Goal: Feedback & Contribution: Leave review/rating

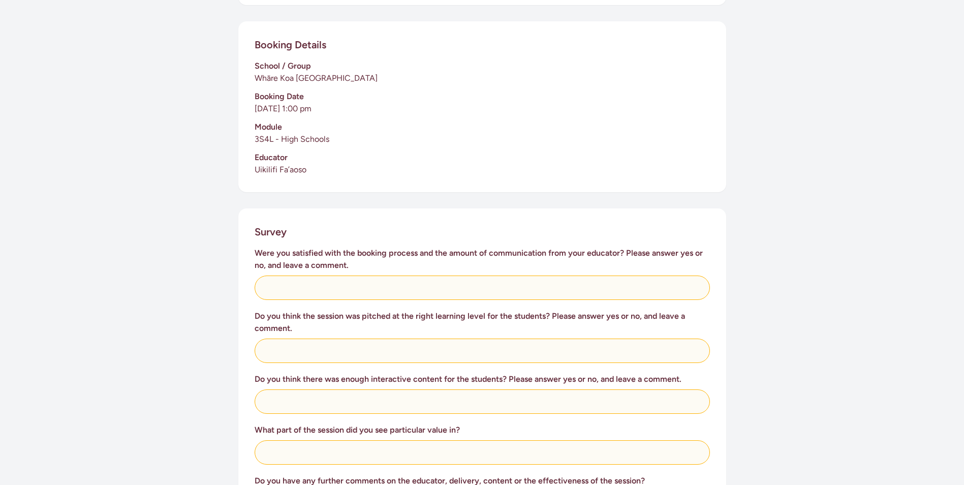
scroll to position [254, 0]
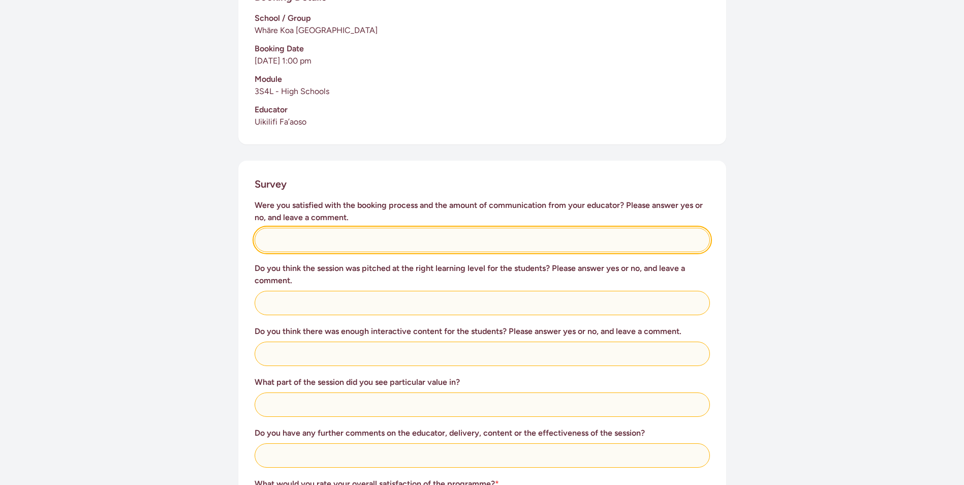
click at [338, 242] on input "text" at bounding box center [482, 240] width 455 height 24
type input "Yes"
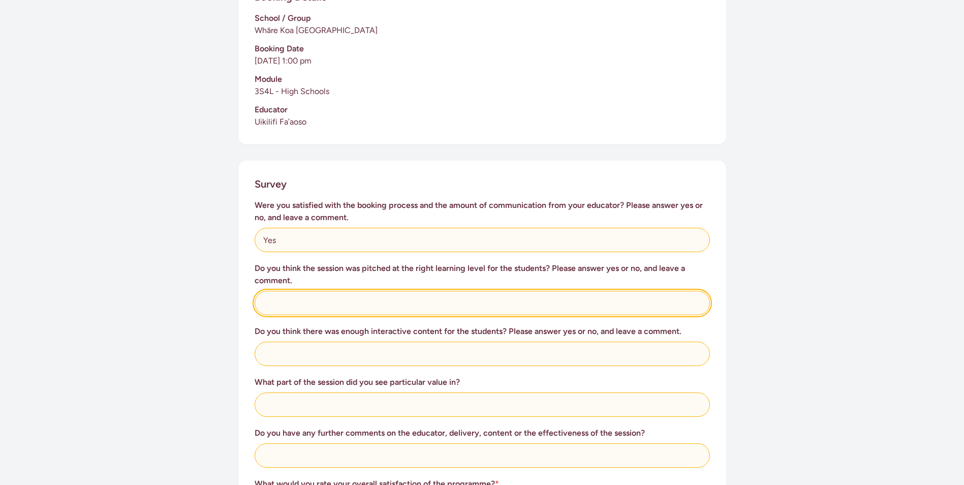
click at [290, 304] on input "text" at bounding box center [482, 303] width 455 height 24
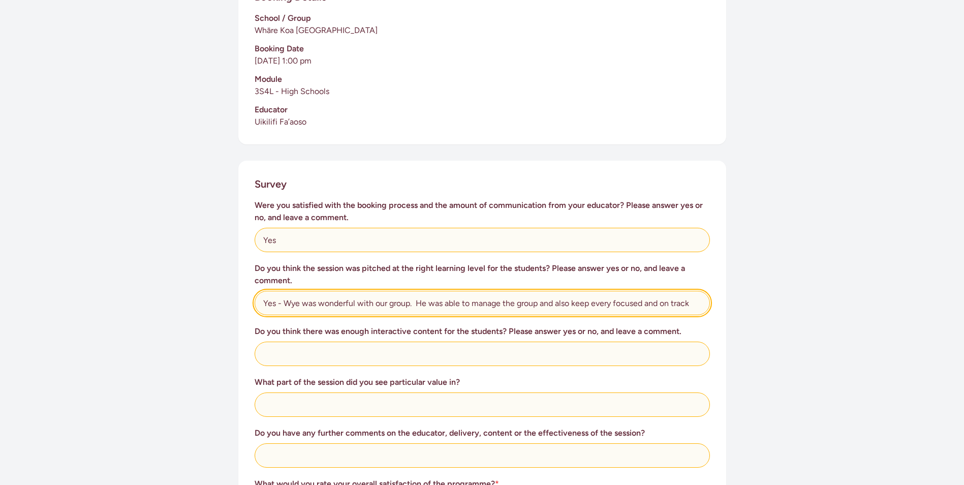
type input "Yes - Wye was wonderful with our group. He was able to manage the group and als…"
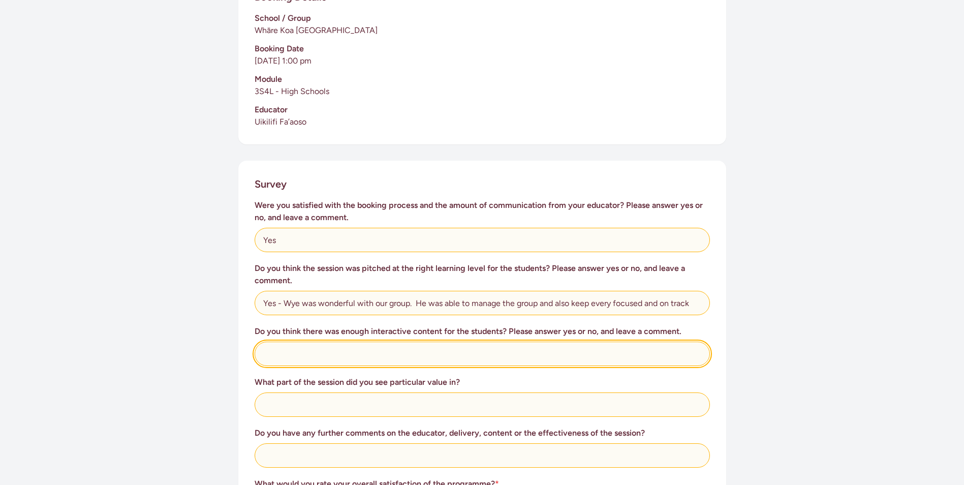
click at [314, 354] on input "text" at bounding box center [482, 353] width 455 height 24
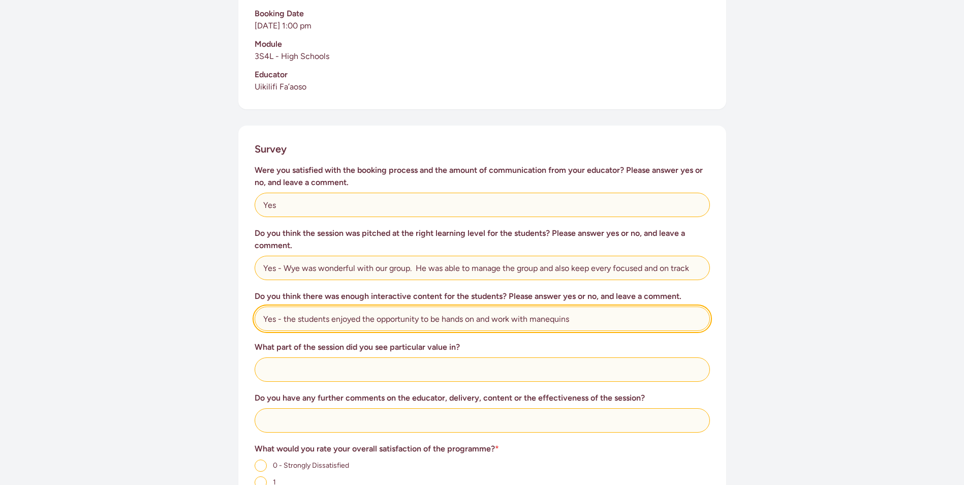
scroll to position [356, 0]
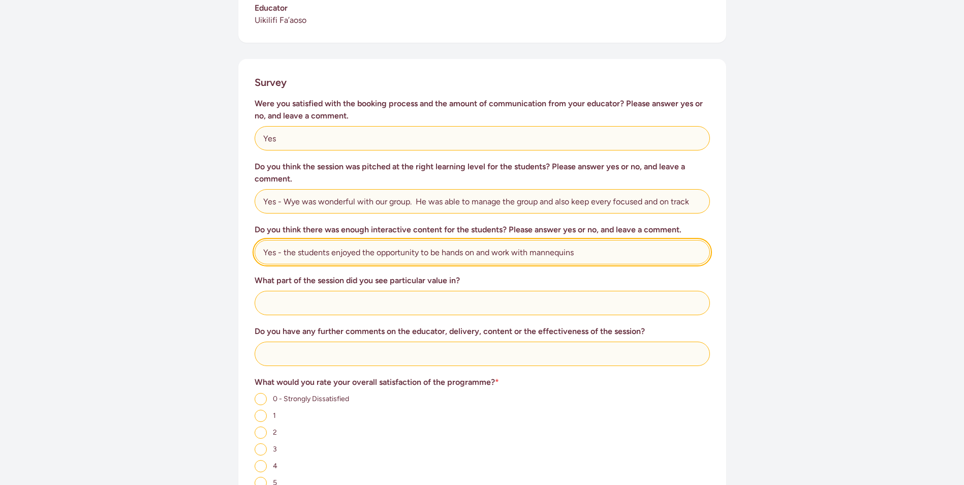
type input "Yes - the students enjoyed the opportunity to be hands on and work with mannequ…"
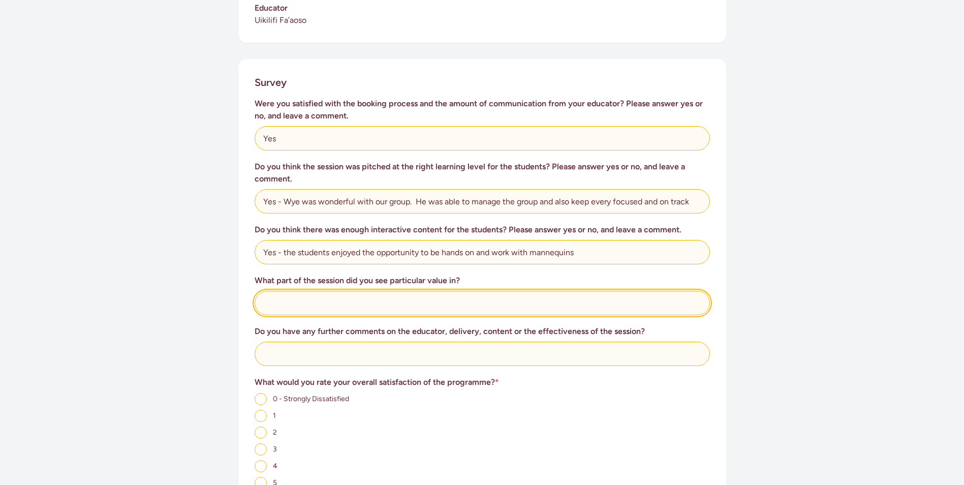
click at [287, 300] on input "text" at bounding box center [482, 303] width 455 height 24
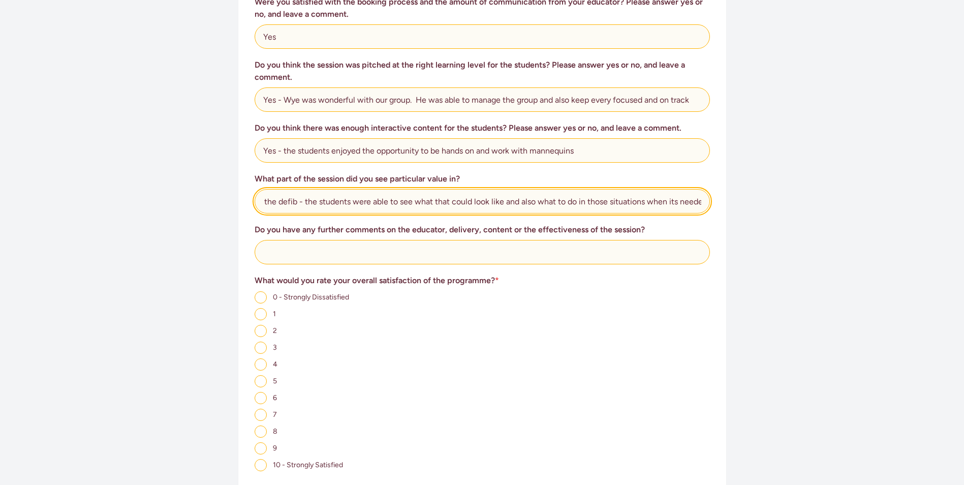
scroll to position [0, 77]
type input "learning how to use the defib - the students were able to see what that could l…"
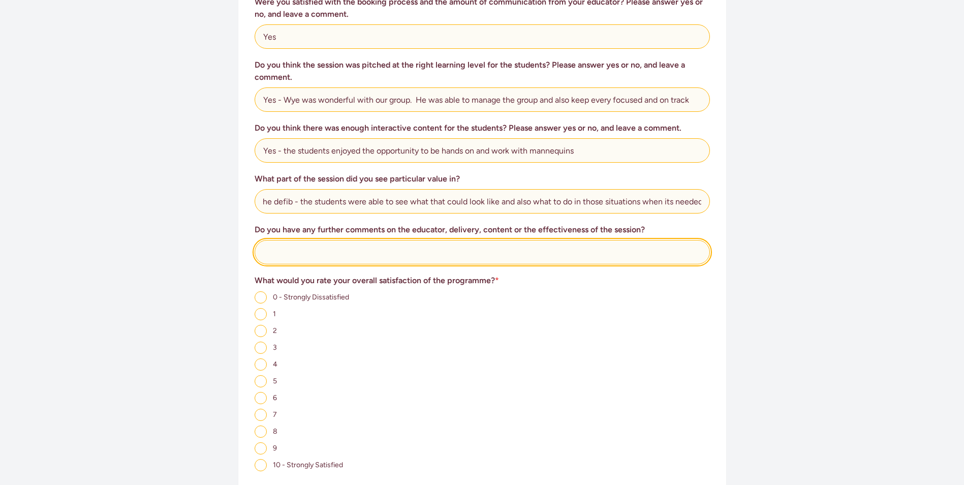
click at [285, 253] on input "text" at bounding box center [482, 252] width 455 height 24
type input "A"
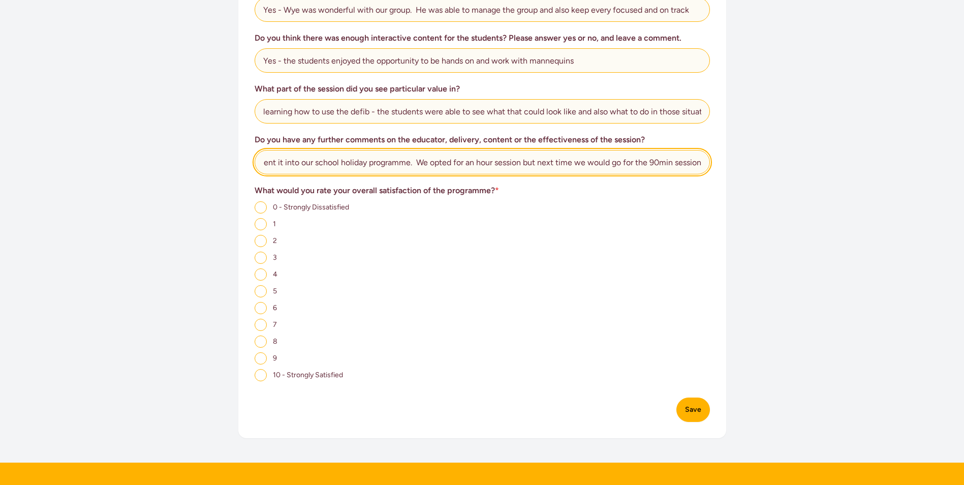
scroll to position [559, 0]
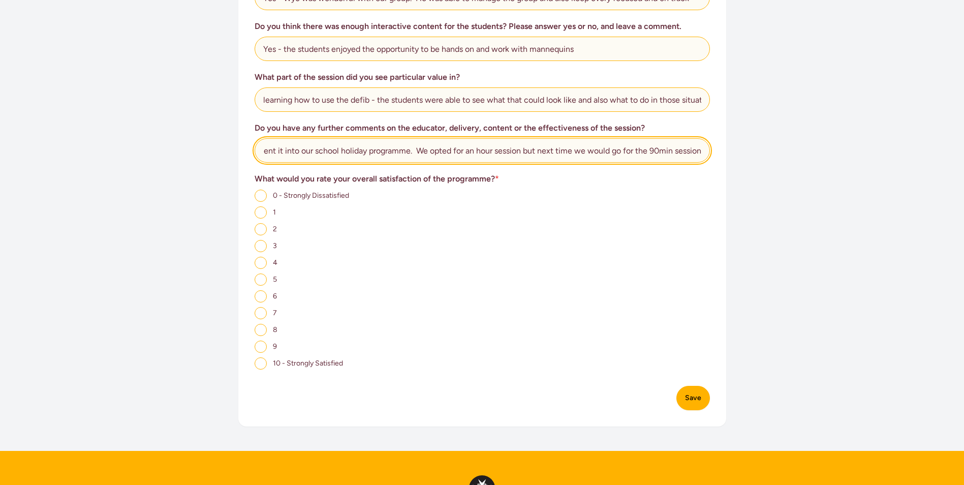
type input "We enjoyed the session very much and would very much like to implement it into …"
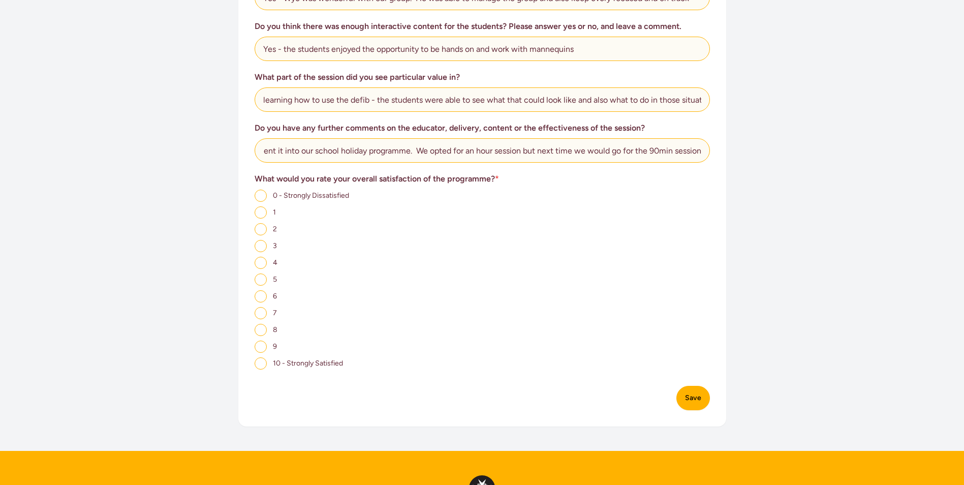
click at [262, 360] on input "10 - Strongly Satisfied" at bounding box center [261, 363] width 12 height 12
radio input "true"
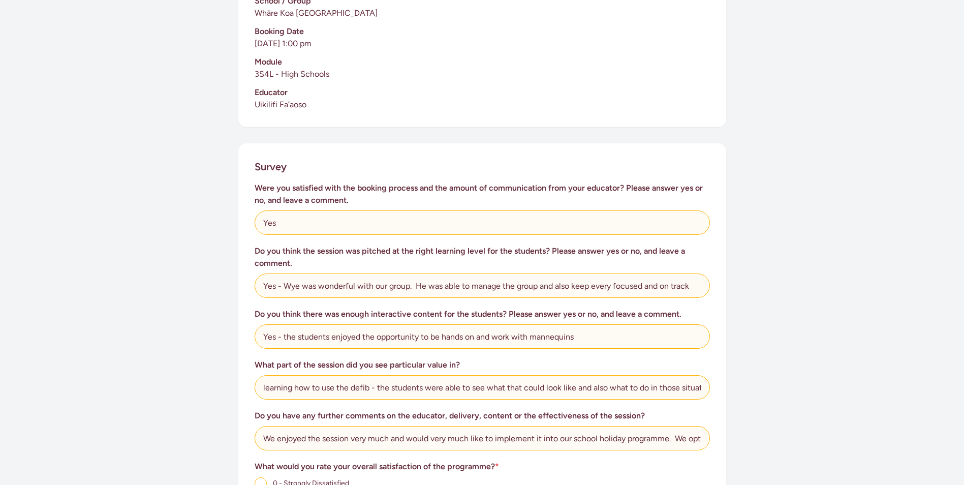
scroll to position [508, 0]
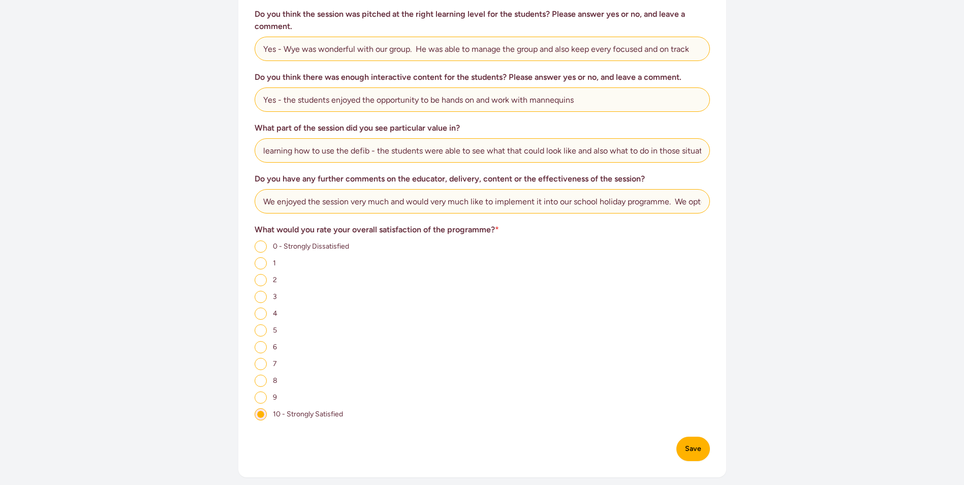
click at [693, 443] on button "Save" at bounding box center [693, 448] width 34 height 24
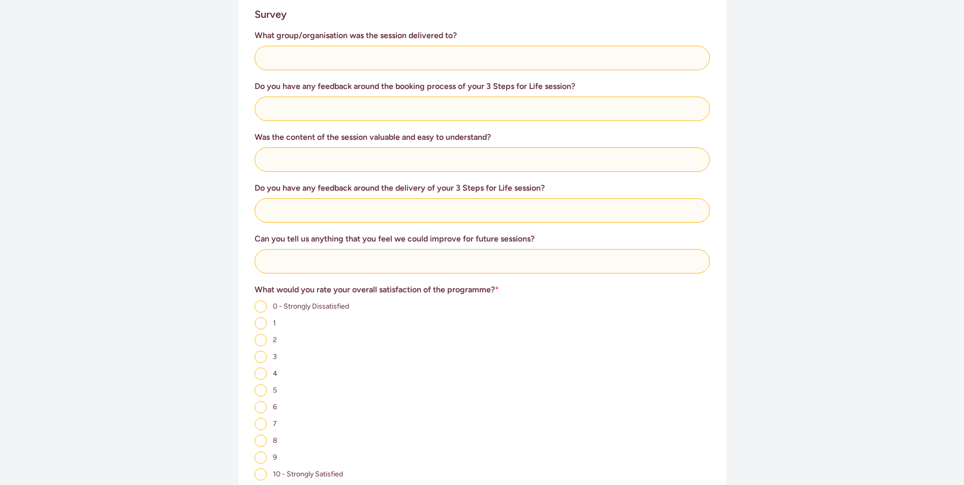
scroll to position [381, 0]
